Goal: Task Accomplishment & Management: Manage account settings

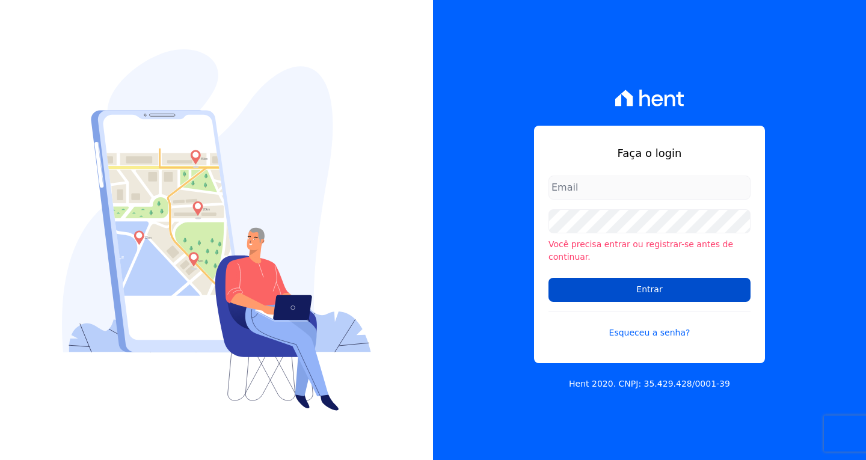
type input "[EMAIL_ADDRESS][DOMAIN_NAME]"
click at [631, 285] on input "Entrar" at bounding box center [649, 290] width 202 height 24
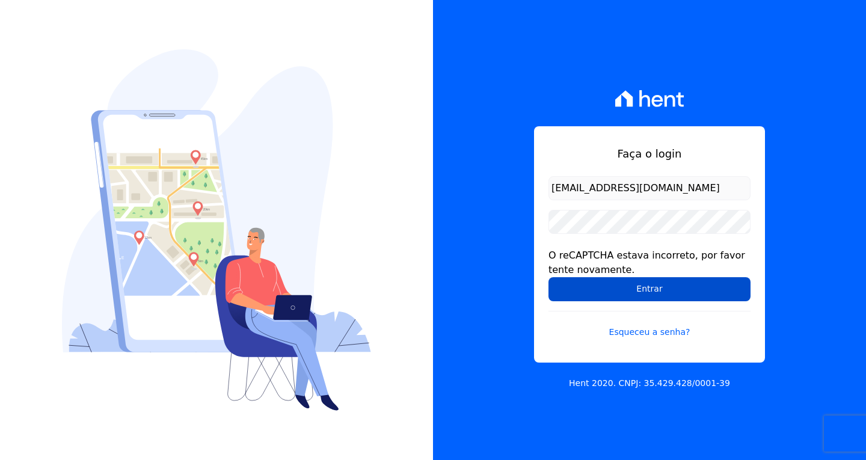
click at [686, 286] on input "Entrar" at bounding box center [649, 289] width 202 height 24
click at [623, 295] on input "Entrar" at bounding box center [649, 289] width 202 height 24
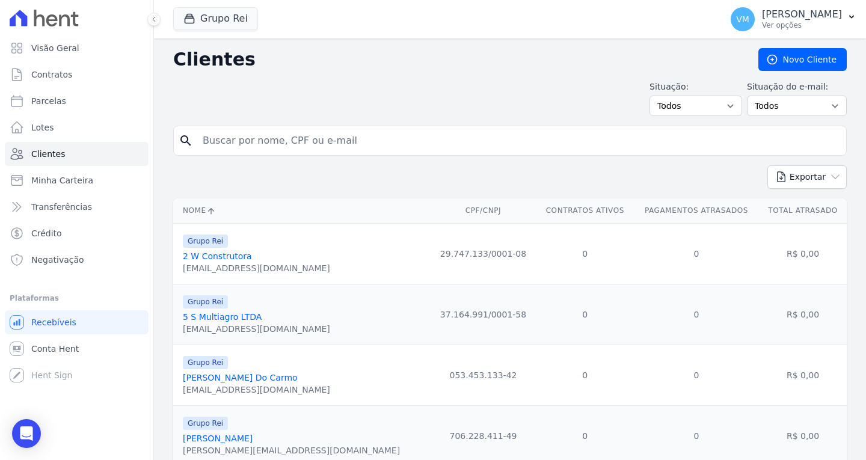
drag, startPoint x: 245, startPoint y: 143, endPoint x: 229, endPoint y: 143, distance: 15.6
click at [245, 143] on input "search" at bounding box center [518, 141] width 646 height 24
paste input "87653168191"
type input "87653168191"
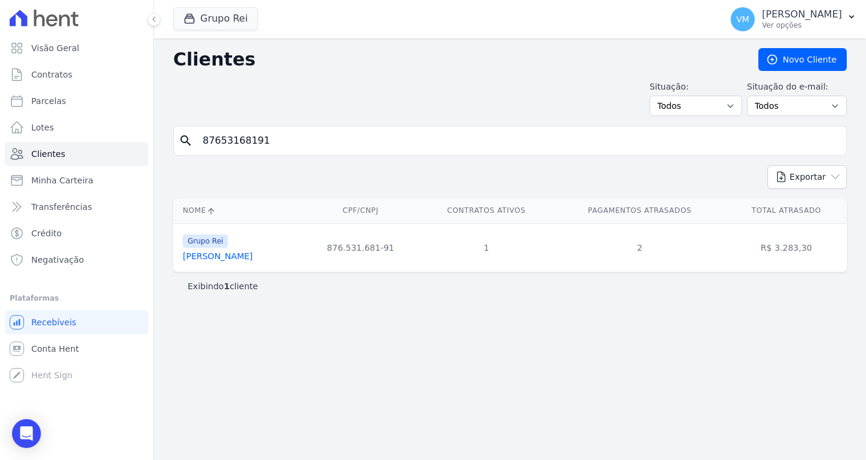
click at [239, 260] on link "[PERSON_NAME]" at bounding box center [218, 256] width 70 height 10
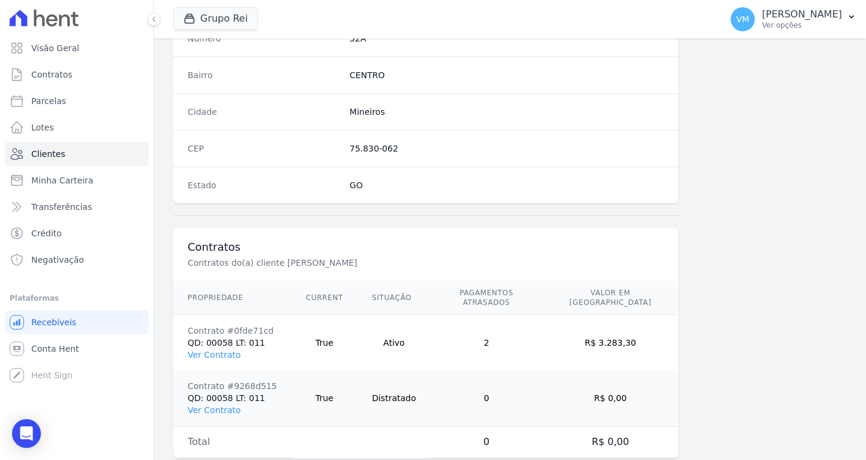
scroll to position [720, 0]
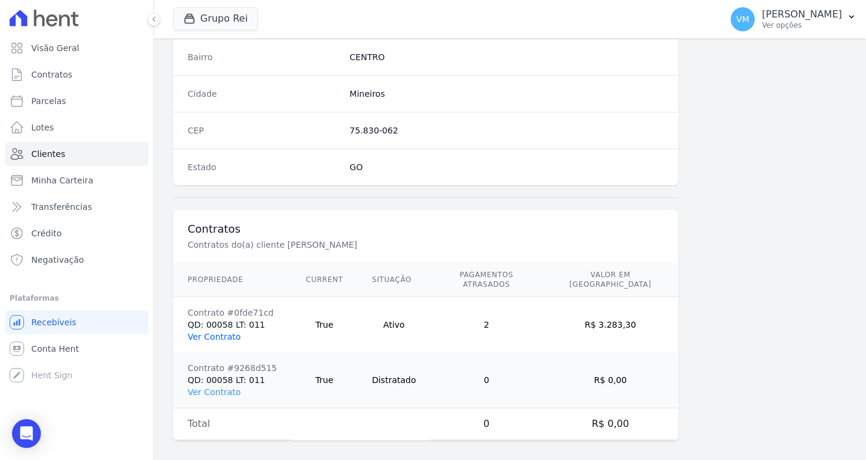
click at [215, 332] on link "Ver Contrato" at bounding box center [214, 337] width 53 height 10
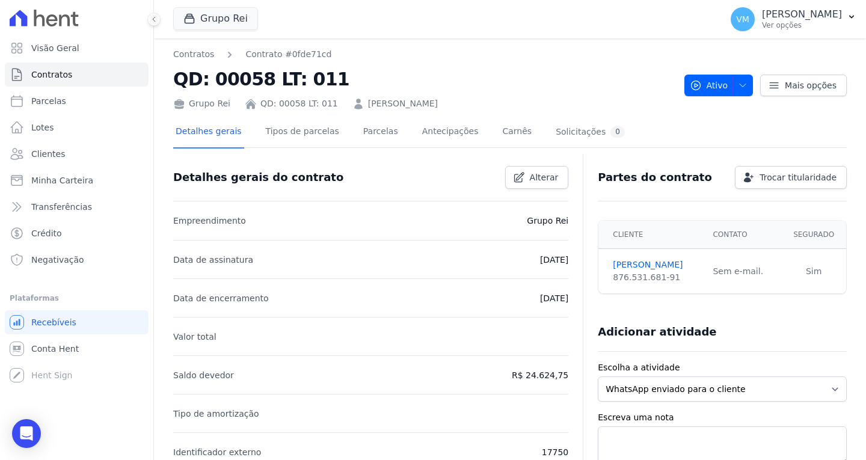
click at [344, 133] on div "Detalhes gerais Tipos de parcelas [GEOGRAPHIC_DATA] Antecipações Carnês Solicit…" at bounding box center [400, 133] width 454 height 32
click at [361, 136] on link "Parcelas" at bounding box center [381, 133] width 40 height 32
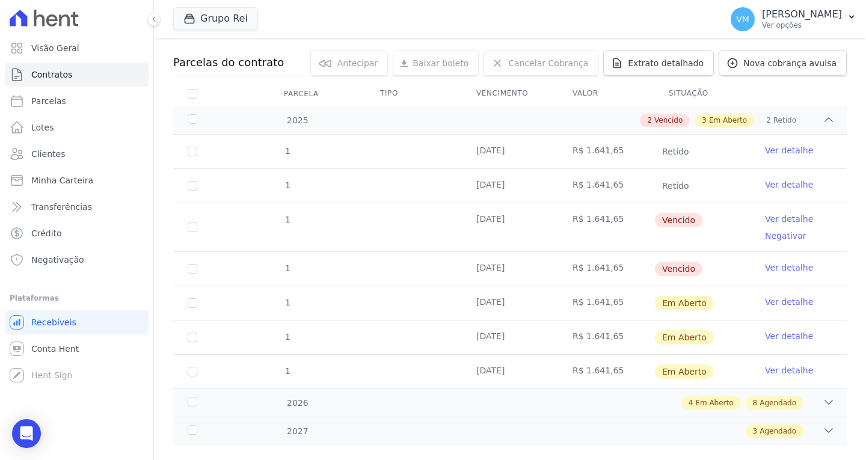
scroll to position [120, 0]
click at [191, 223] on input "checkbox" at bounding box center [193, 226] width 10 height 10
checkbox input "true"
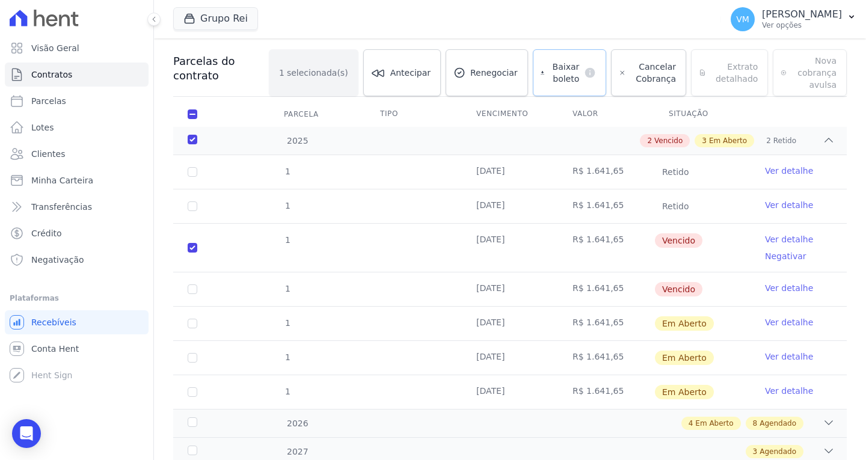
click at [551, 76] on span "Baixar boleto" at bounding box center [564, 73] width 30 height 24
click at [470, 75] on span "Renegociar" at bounding box center [493, 73] width 47 height 12
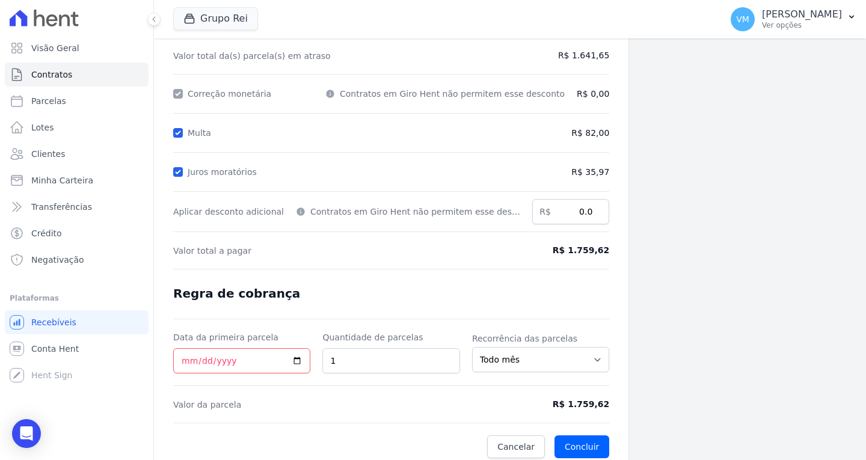
scroll to position [142, 0]
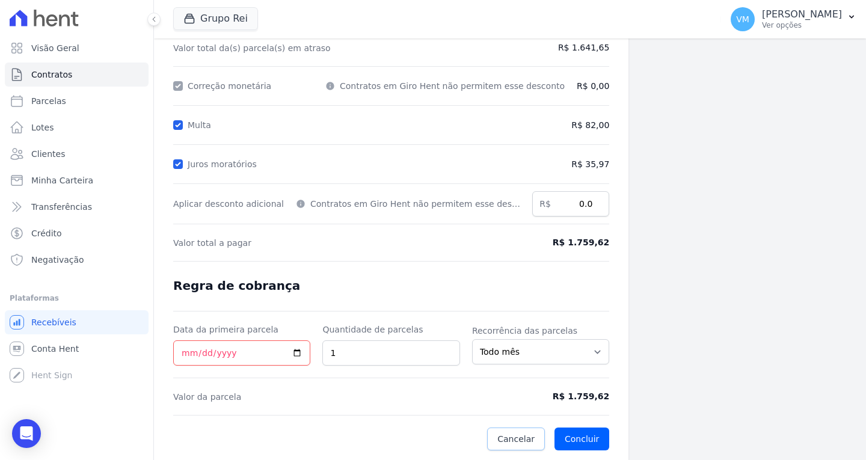
click at [501, 437] on span "Cancelar" at bounding box center [515, 439] width 37 height 12
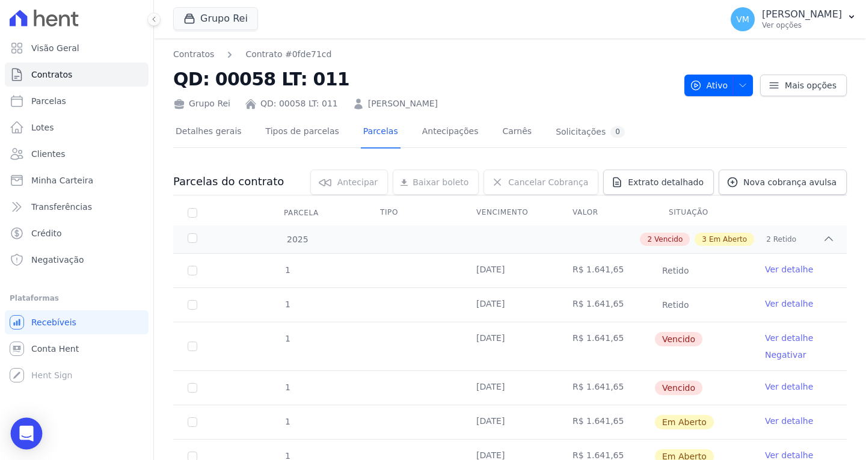
click at [34, 429] on div "Open Intercom Messenger" at bounding box center [27, 434] width 32 height 32
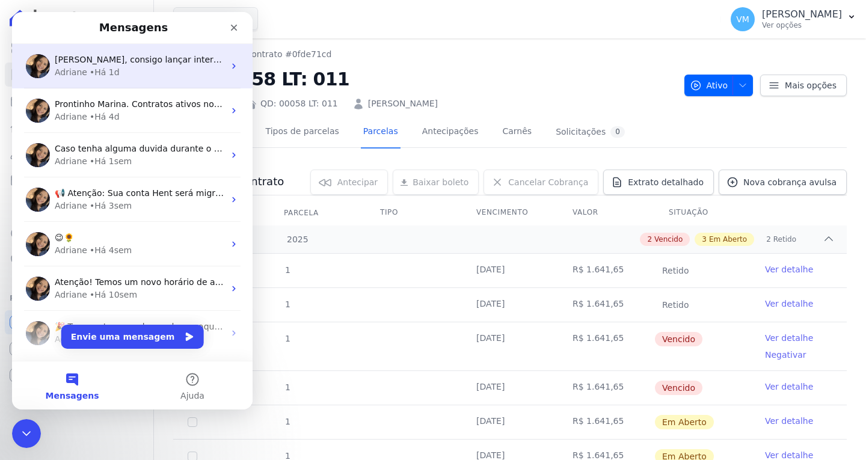
click at [138, 61] on span "[PERSON_NAME], consigo lançar internamente a cobrança avulsa isentando o descon…" at bounding box center [337, 60] width 564 height 10
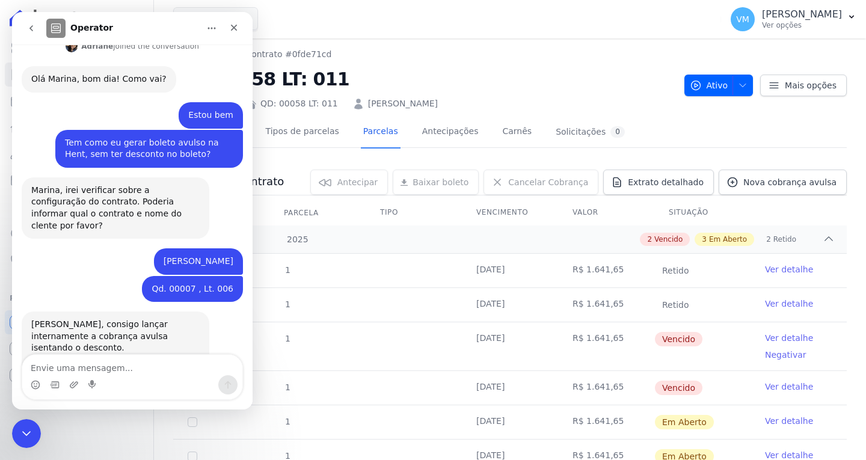
scroll to position [220, 0]
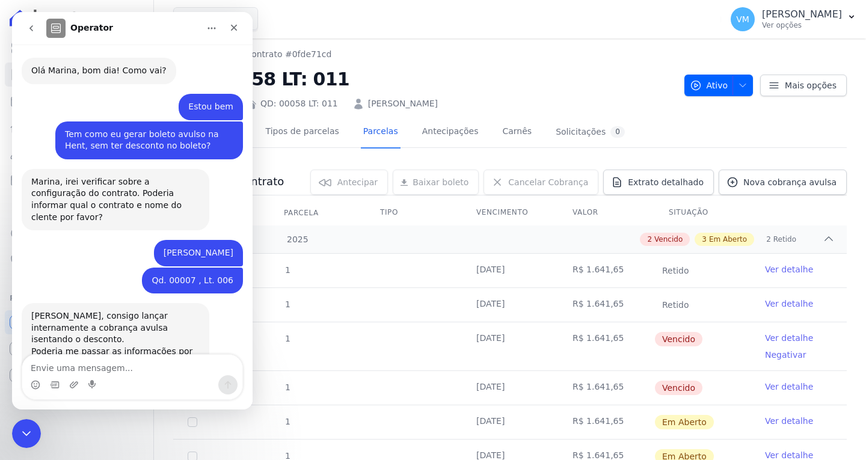
click at [114, 365] on textarea "Envie uma mensagem..." at bounding box center [132, 365] width 220 height 20
type textarea "Bom dia"
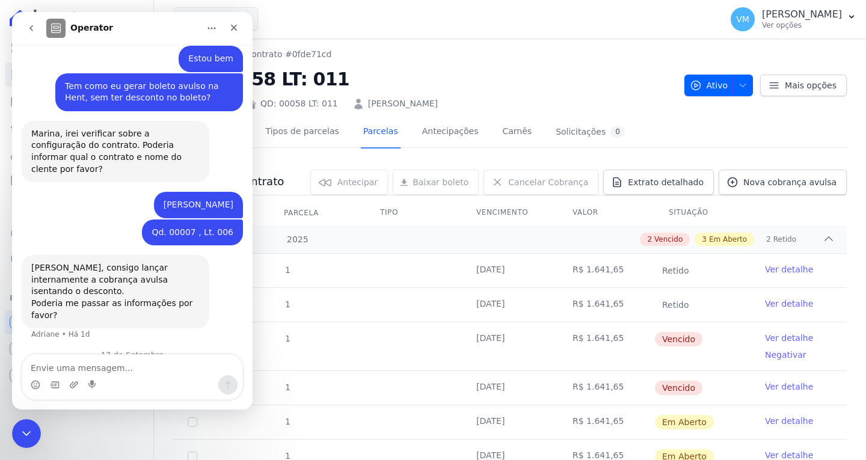
scroll to position [288, 0]
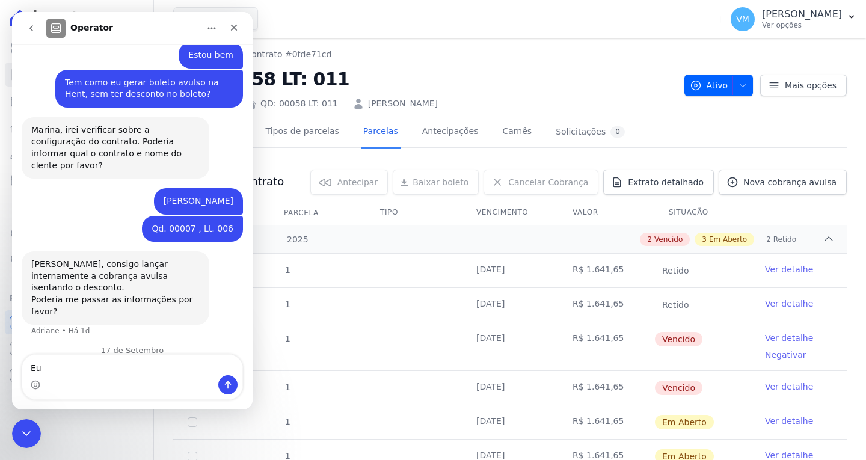
type textarea "E"
type textarea "Desculpa não responder"
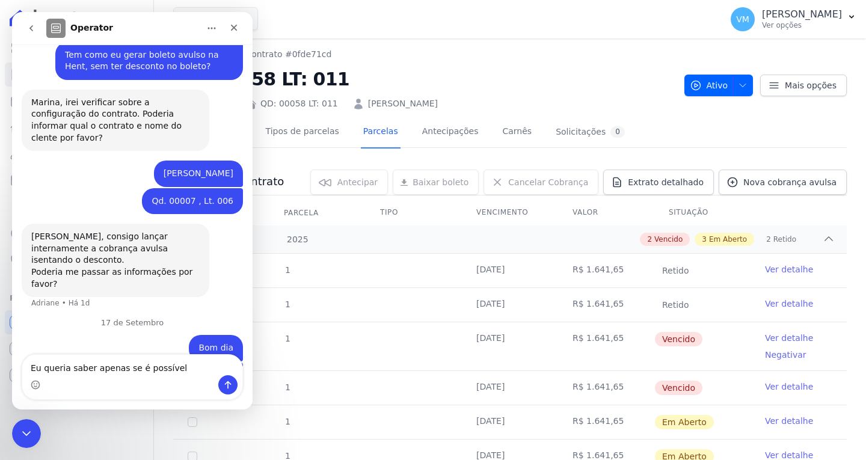
type textarea "Eu queria saber apenas se é possível"
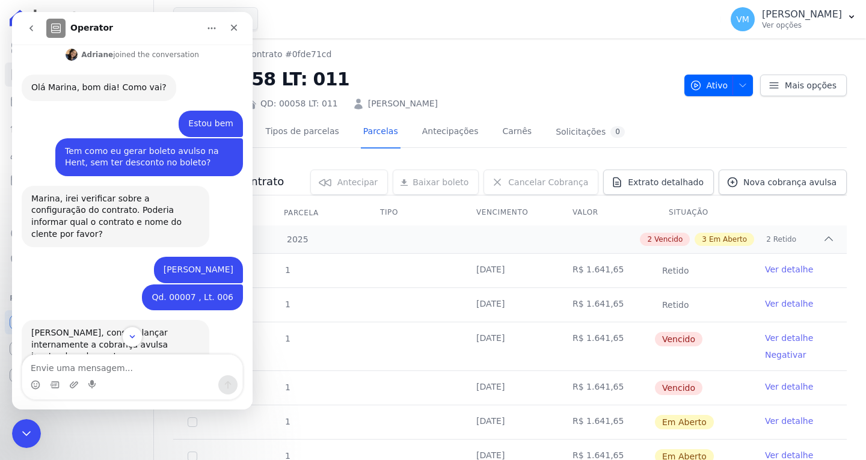
scroll to position [343, 0]
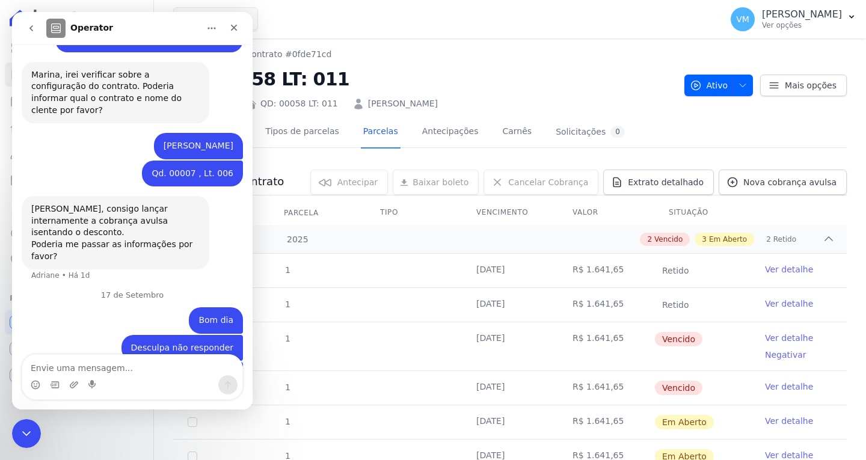
click at [30, 23] on button "go back" at bounding box center [31, 28] width 23 height 23
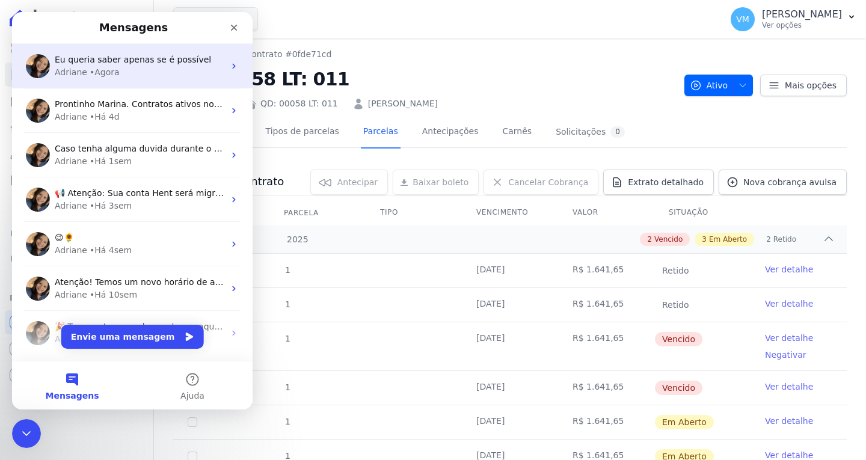
click at [137, 69] on div "Adriane • Agora" at bounding box center [140, 72] width 170 height 13
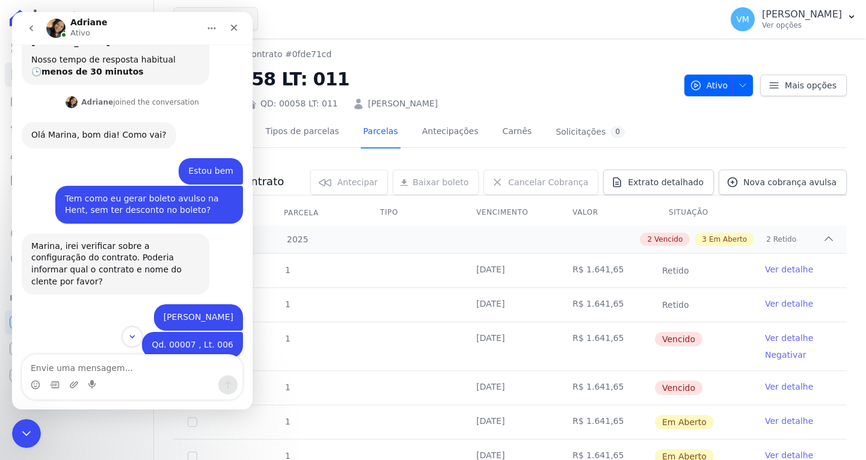
scroll to position [343, 0]
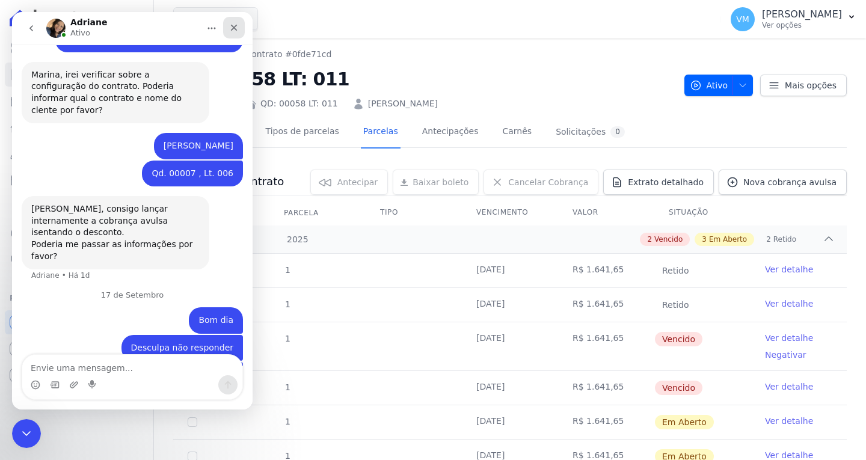
drag, startPoint x: 250, startPoint y: 22, endPoint x: 238, endPoint y: 30, distance: 14.7
click at [238, 30] on icon "Fechar" at bounding box center [234, 28] width 10 height 10
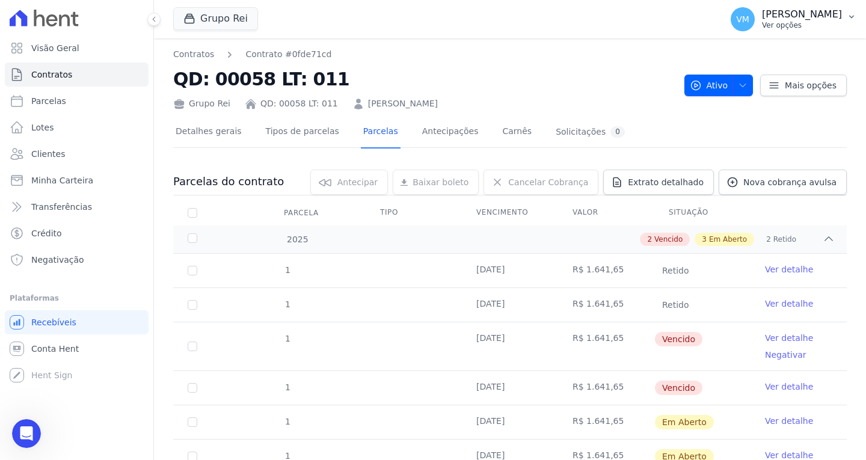
click at [826, 19] on p "[PERSON_NAME]" at bounding box center [802, 14] width 80 height 12
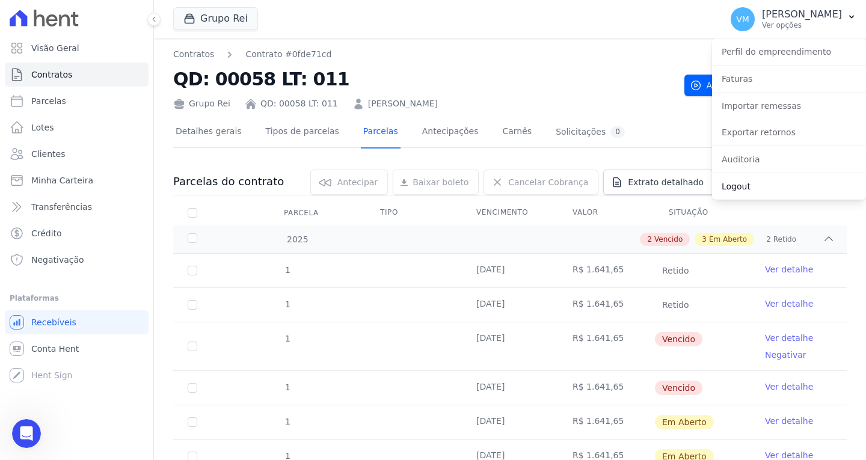
drag, startPoint x: 758, startPoint y: 182, endPoint x: 734, endPoint y: 179, distance: 24.2
click at [758, 182] on link "Logout" at bounding box center [789, 187] width 154 height 22
